Goal: Transaction & Acquisition: Purchase product/service

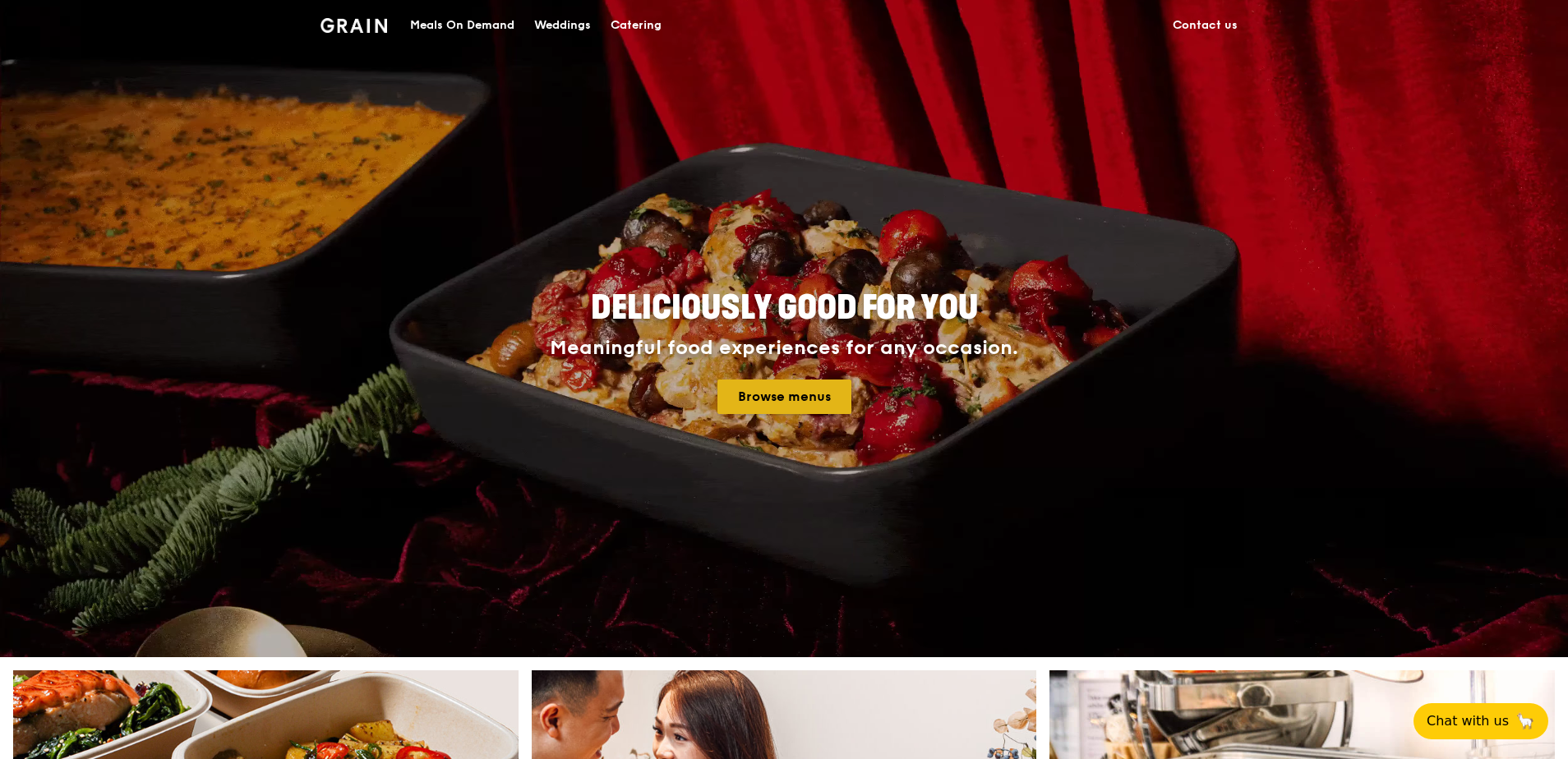
click at [800, 397] on link "Browse menus" at bounding box center [784, 397] width 134 height 34
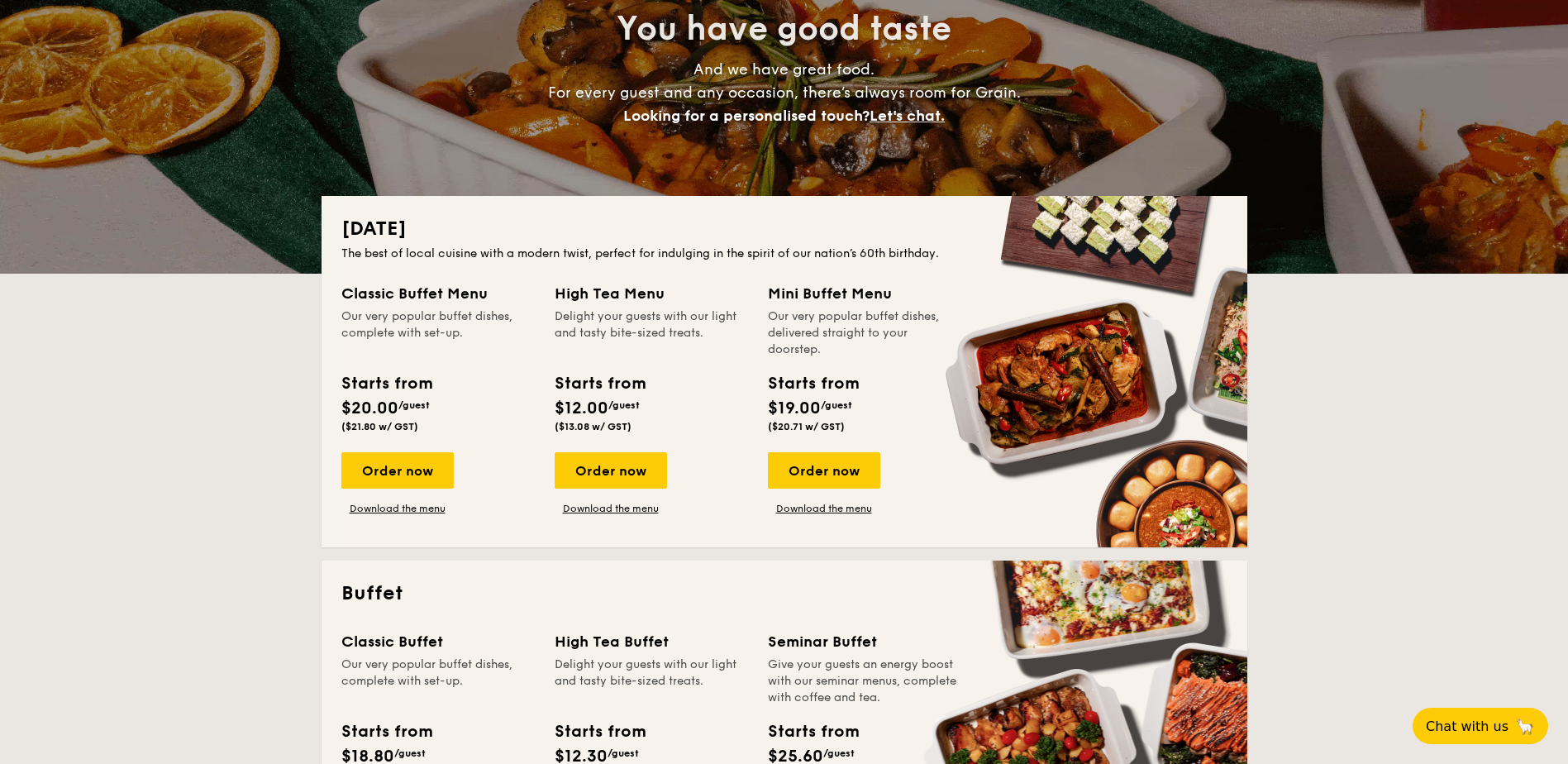
scroll to position [215, 0]
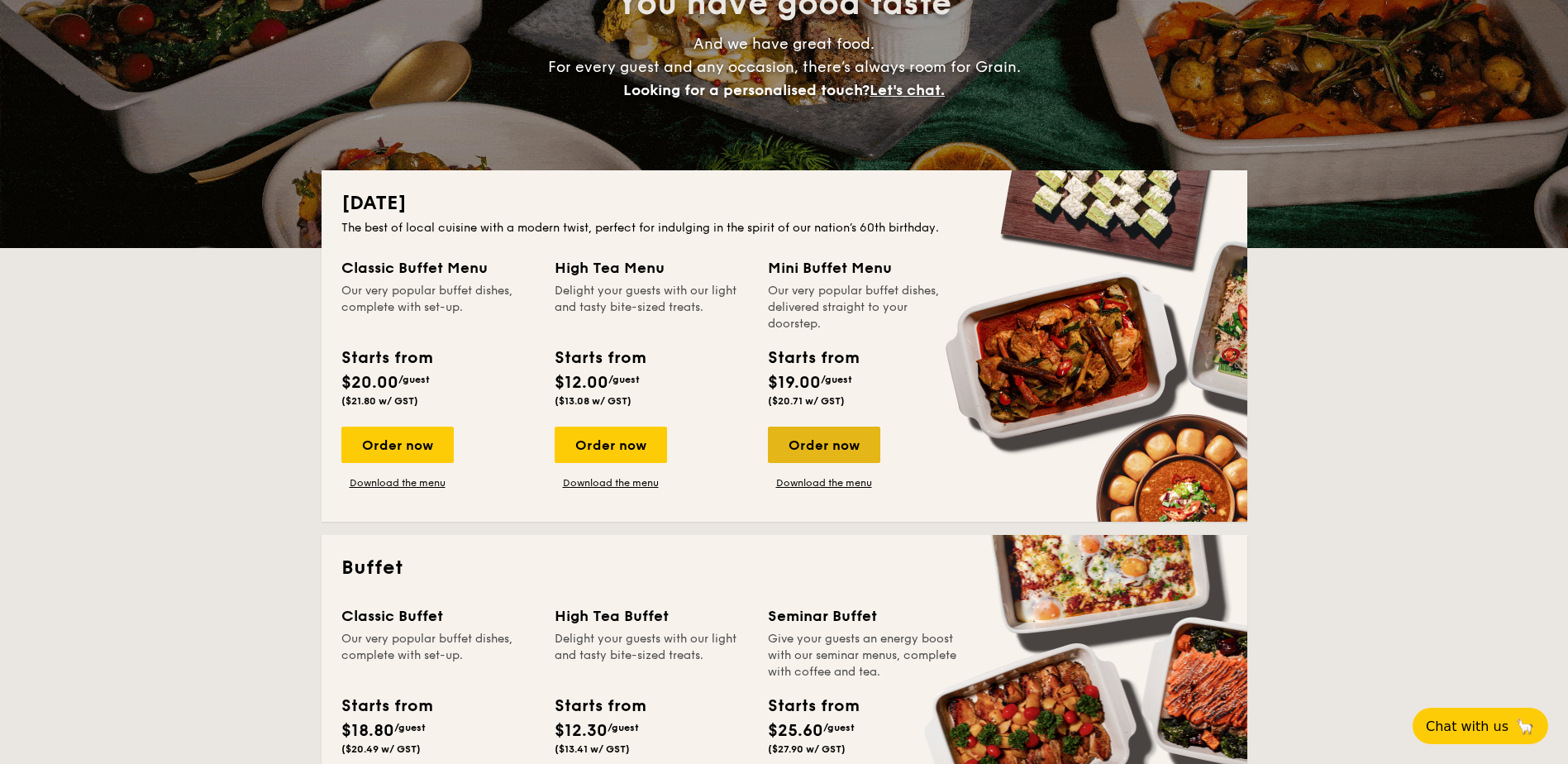
click at [825, 435] on div "Order now" at bounding box center [824, 444] width 112 height 36
